Goal: Task Accomplishment & Management: Manage account settings

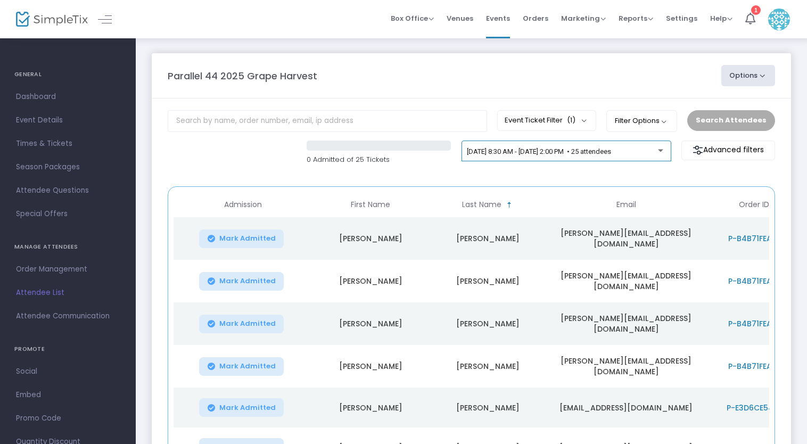
click at [527, 152] on span "[DATE] 8:30 AM - [DATE] 2:00 PM • 25 attendees" at bounding box center [539, 151] width 144 height 8
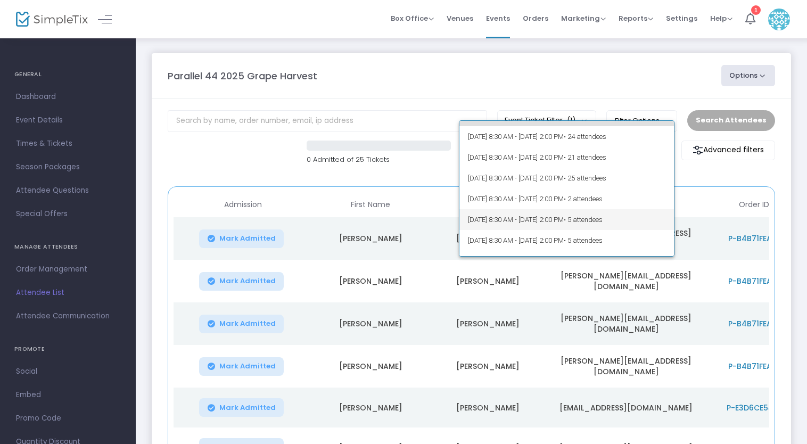
scroll to position [53, 0]
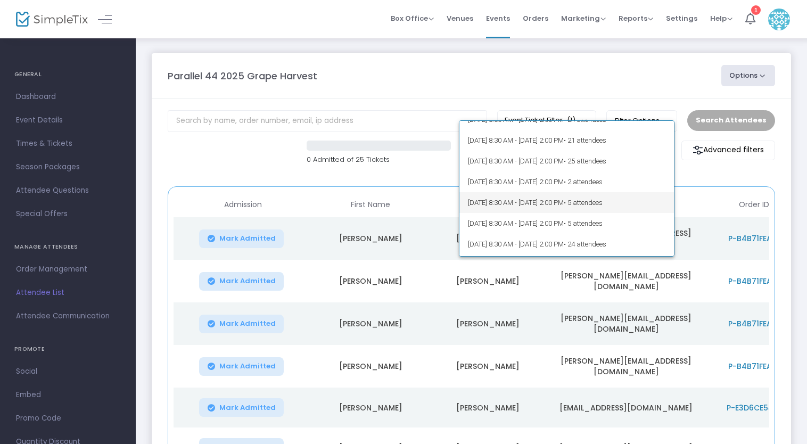
click at [533, 206] on span "[DATE] 8:30 AM - [DATE] 2:00 PM • 5 attendees" at bounding box center [567, 202] width 198 height 21
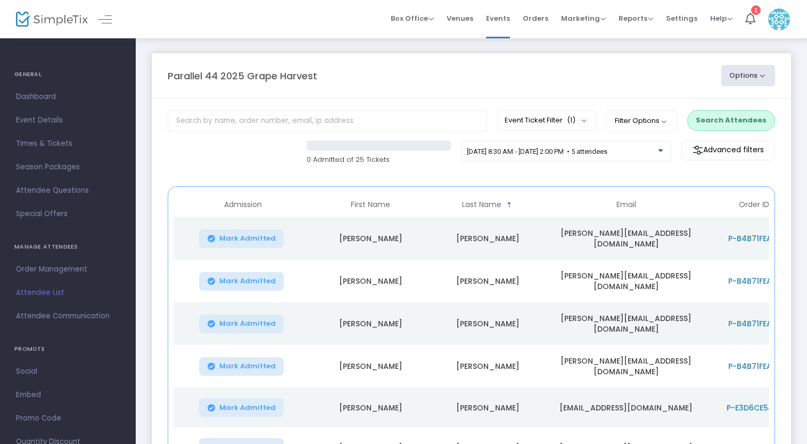
click at [738, 114] on button "Search Attendees" at bounding box center [731, 120] width 88 height 20
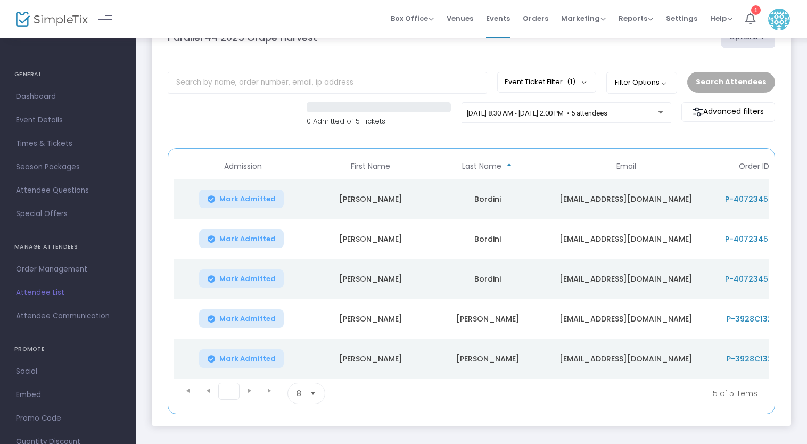
scroll to position [92, 0]
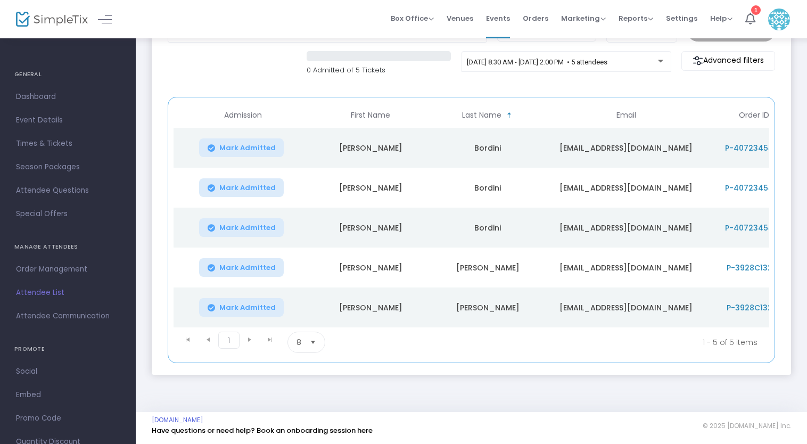
click at [750, 144] on span "P-40723454-A" at bounding box center [754, 148] width 58 height 11
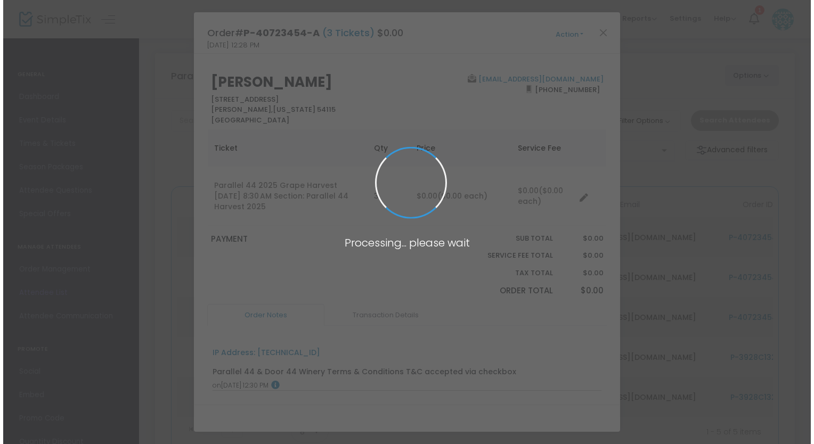
scroll to position [0, 0]
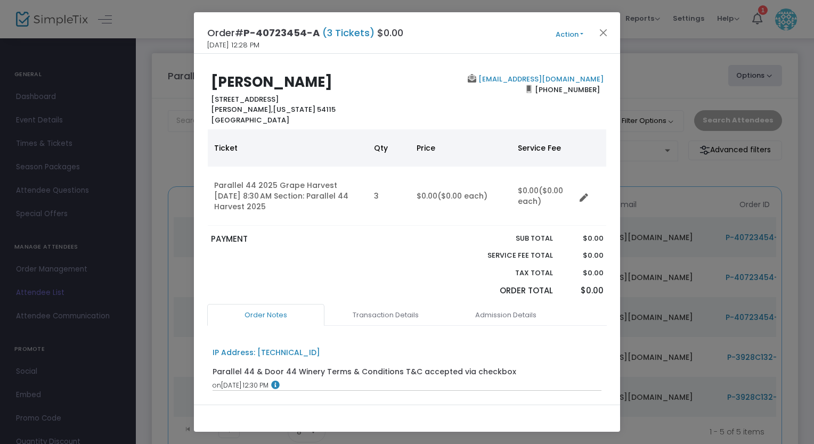
click at [567, 35] on button "Action" at bounding box center [569, 35] width 64 height 12
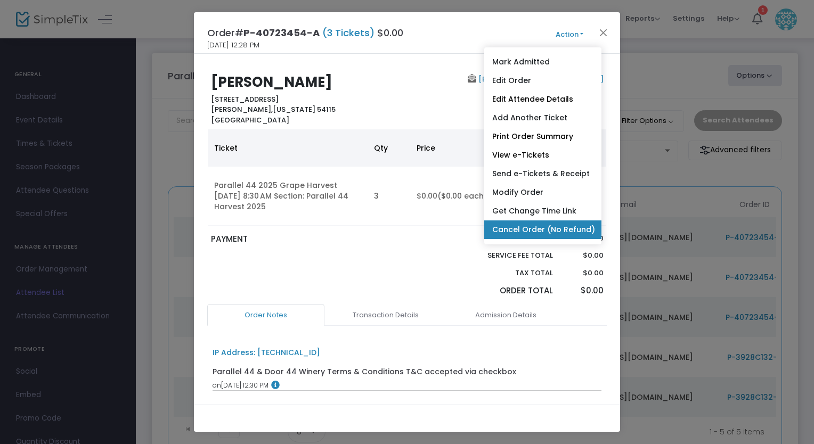
click at [514, 233] on link "Cancel Order (No Refund)" at bounding box center [542, 229] width 117 height 19
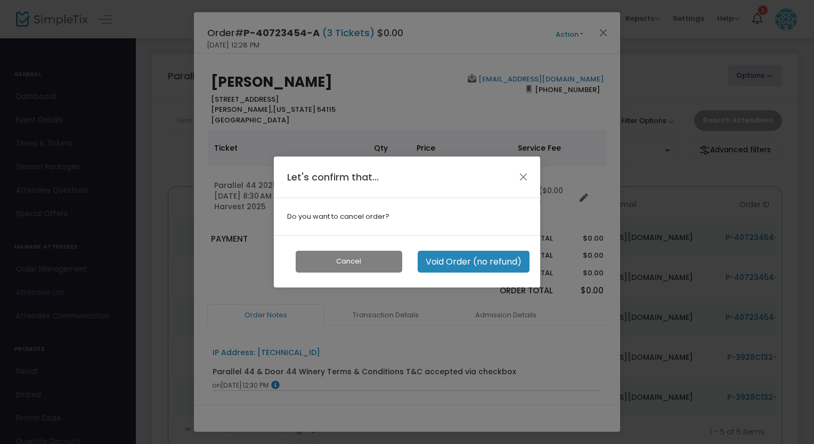
click at [457, 264] on button "Void Order (no refund)" at bounding box center [473, 262] width 112 height 22
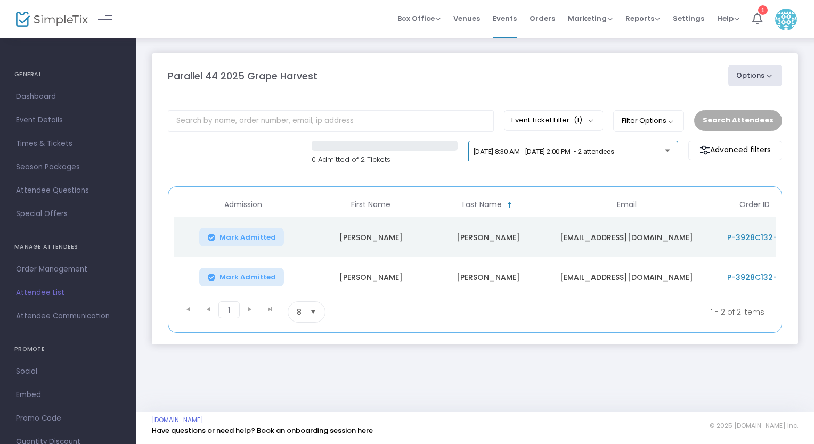
click at [556, 151] on span "[DATE] 8:30 AM - [DATE] 2:00 PM • 2 attendees" at bounding box center [543, 151] width 141 height 8
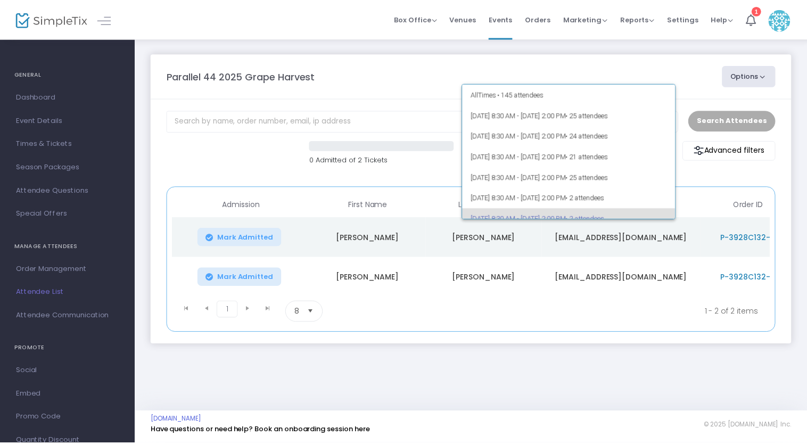
scroll to position [67, 0]
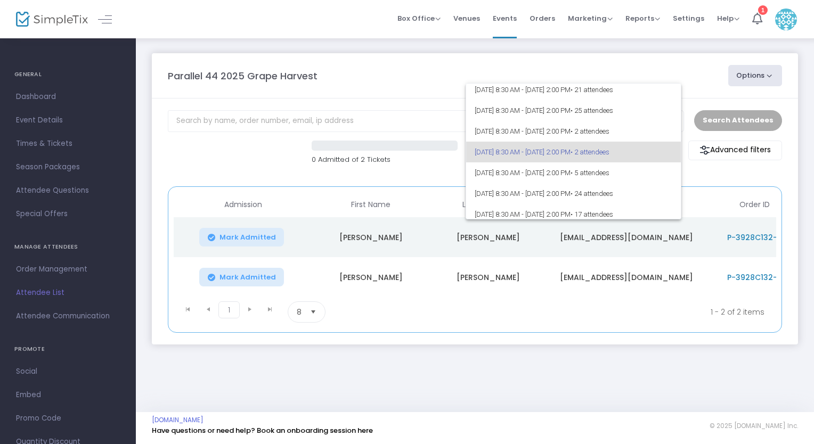
click at [508, 20] on div at bounding box center [407, 222] width 814 height 444
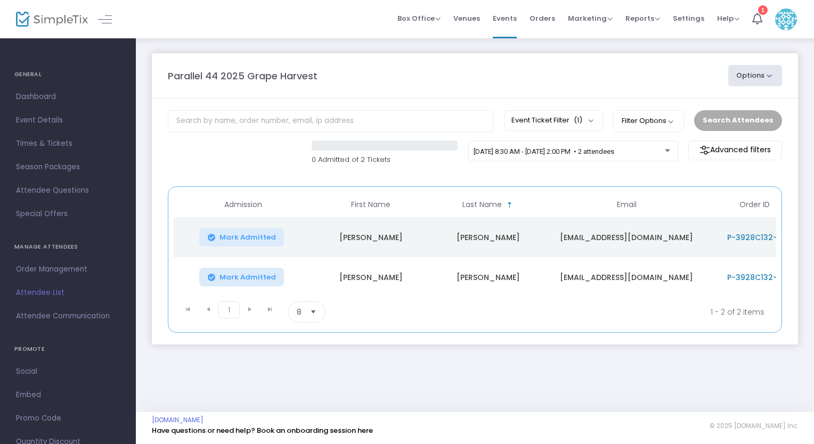
click at [508, 20] on span "Events" at bounding box center [505, 18] width 24 height 27
